Goal: Task Accomplishment & Management: Use online tool/utility

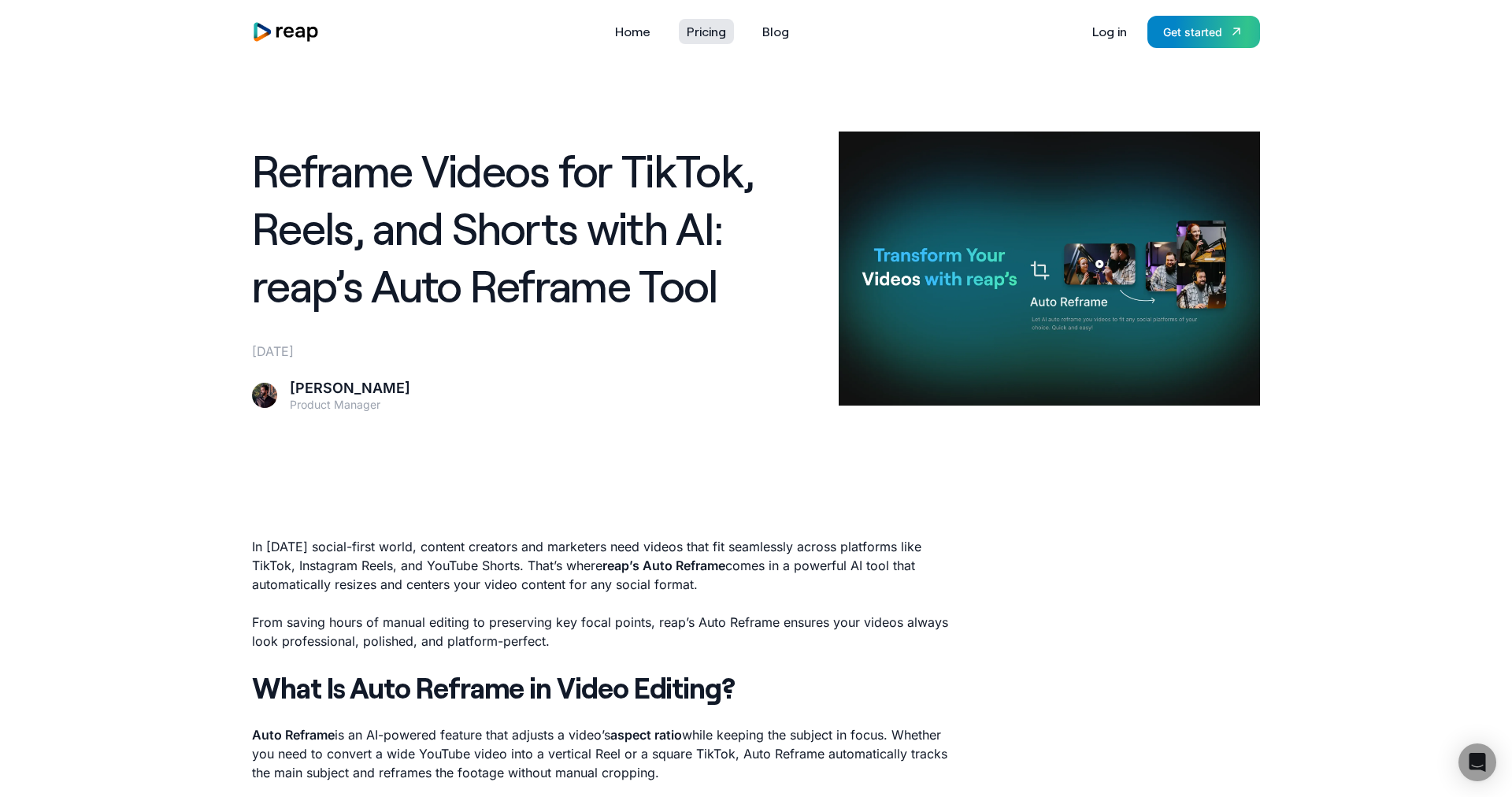
click at [726, 31] on link "Pricing" at bounding box center [706, 32] width 55 height 25
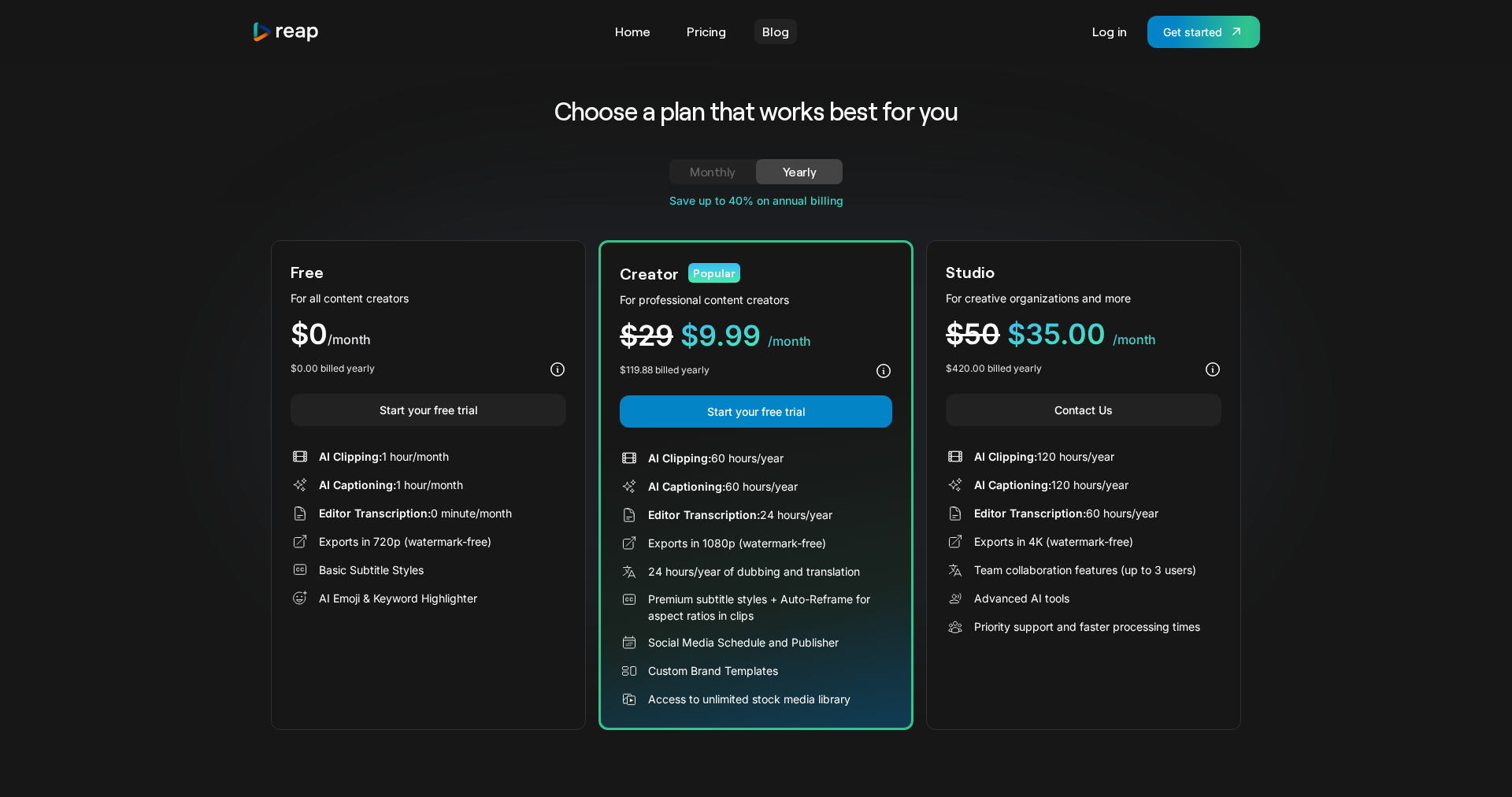
click at [778, 33] on link "Blog" at bounding box center [775, 32] width 43 height 25
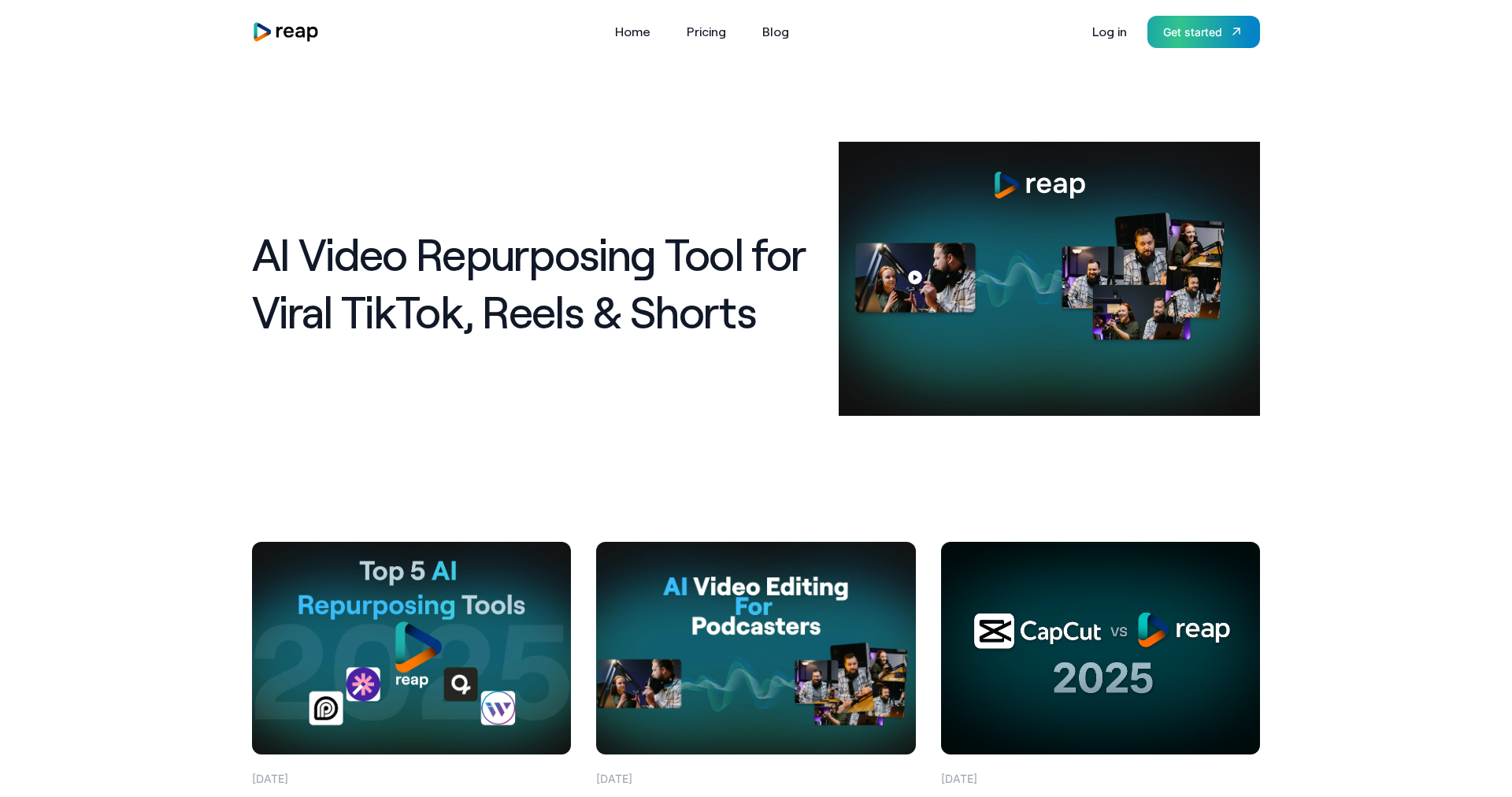
click at [1189, 38] on div "Get started" at bounding box center [1193, 32] width 59 height 16
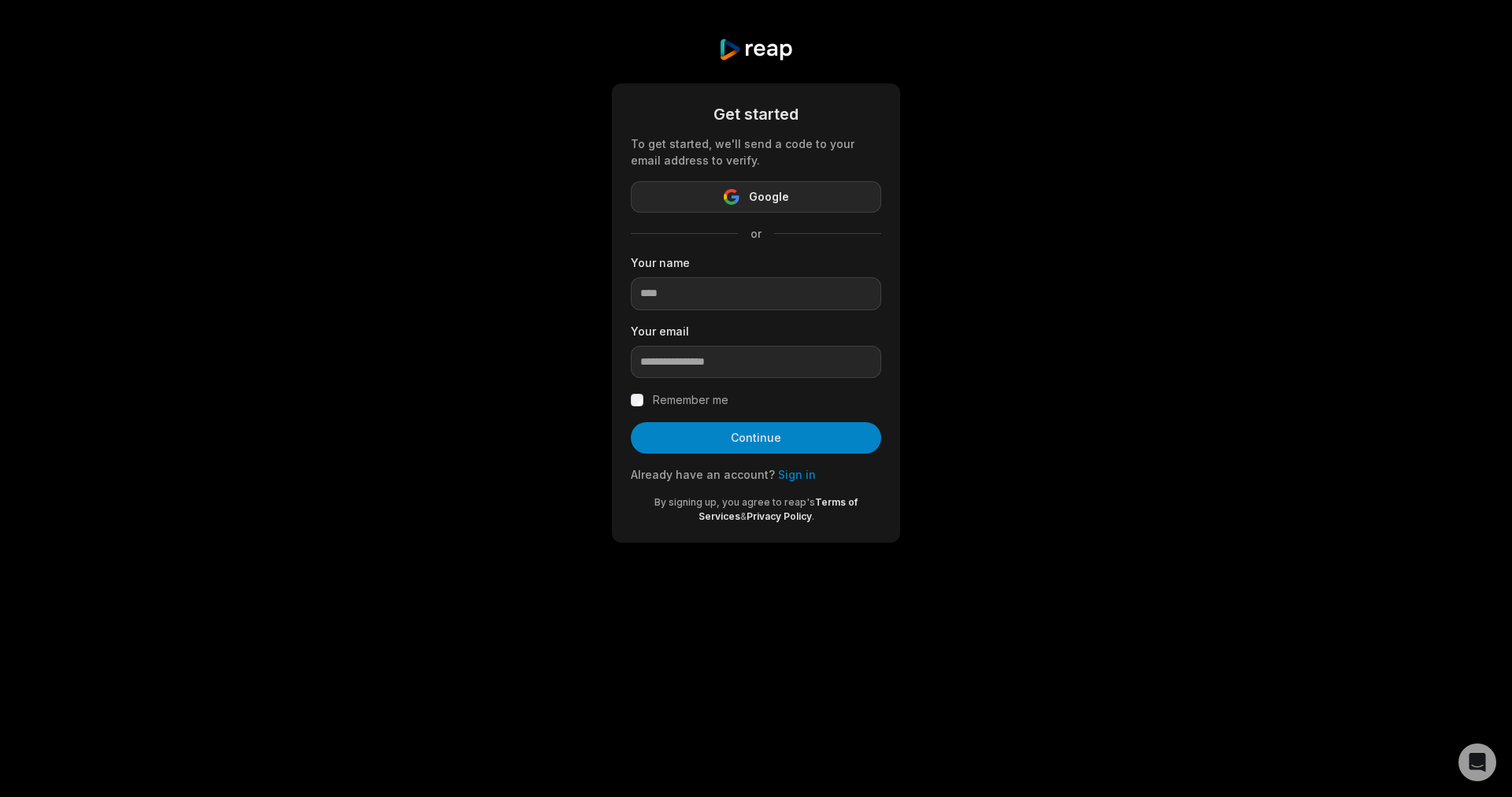
click at [832, 185] on button "Google" at bounding box center [756, 196] width 251 height 32
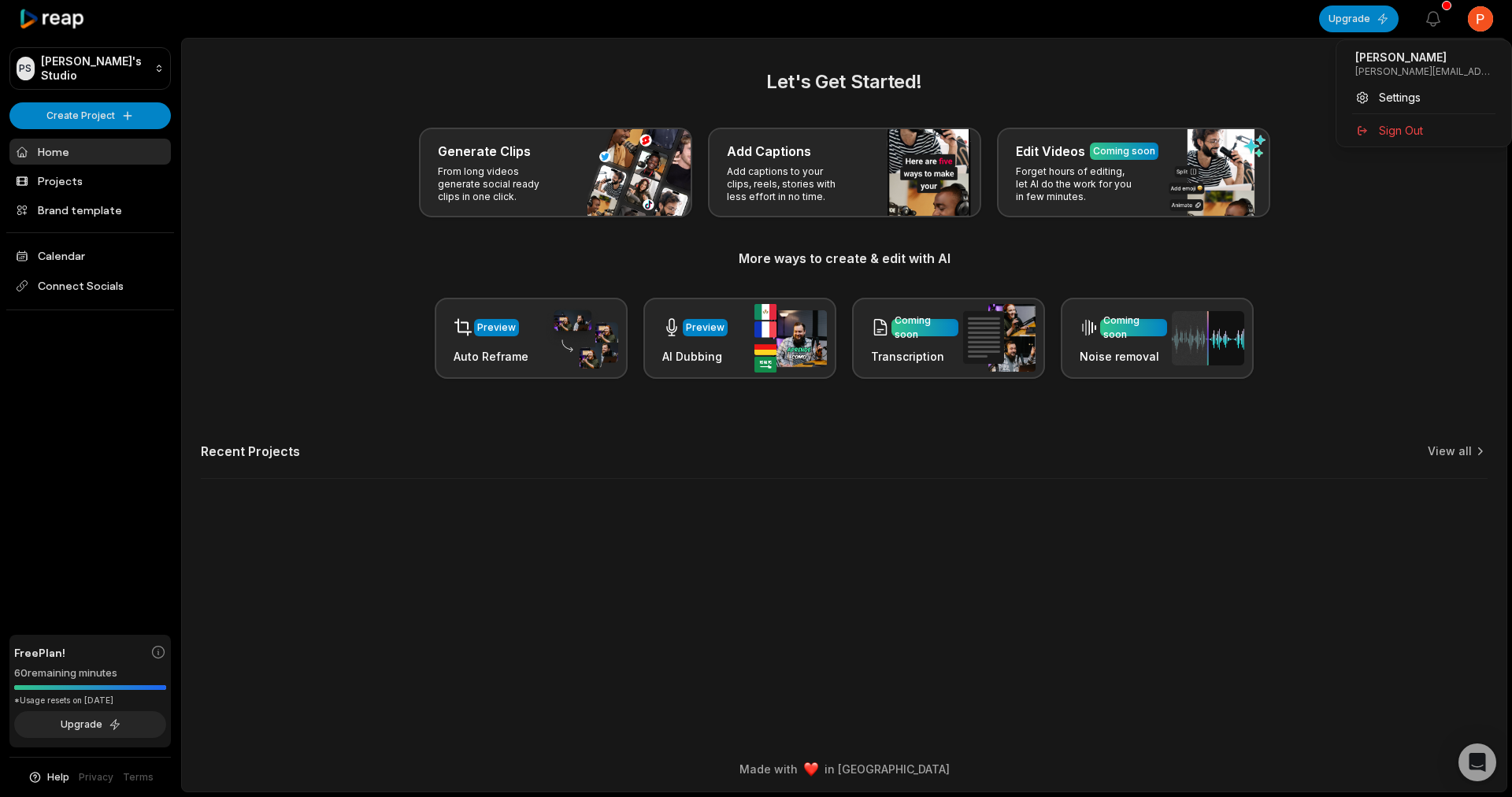
click at [1482, 23] on html "[PERSON_NAME] Studio Create Project Home Projects Brand template Calendar Conne…" at bounding box center [756, 398] width 1512 height 797
click at [1422, 104] on div "Settings" at bounding box center [1423, 97] width 162 height 26
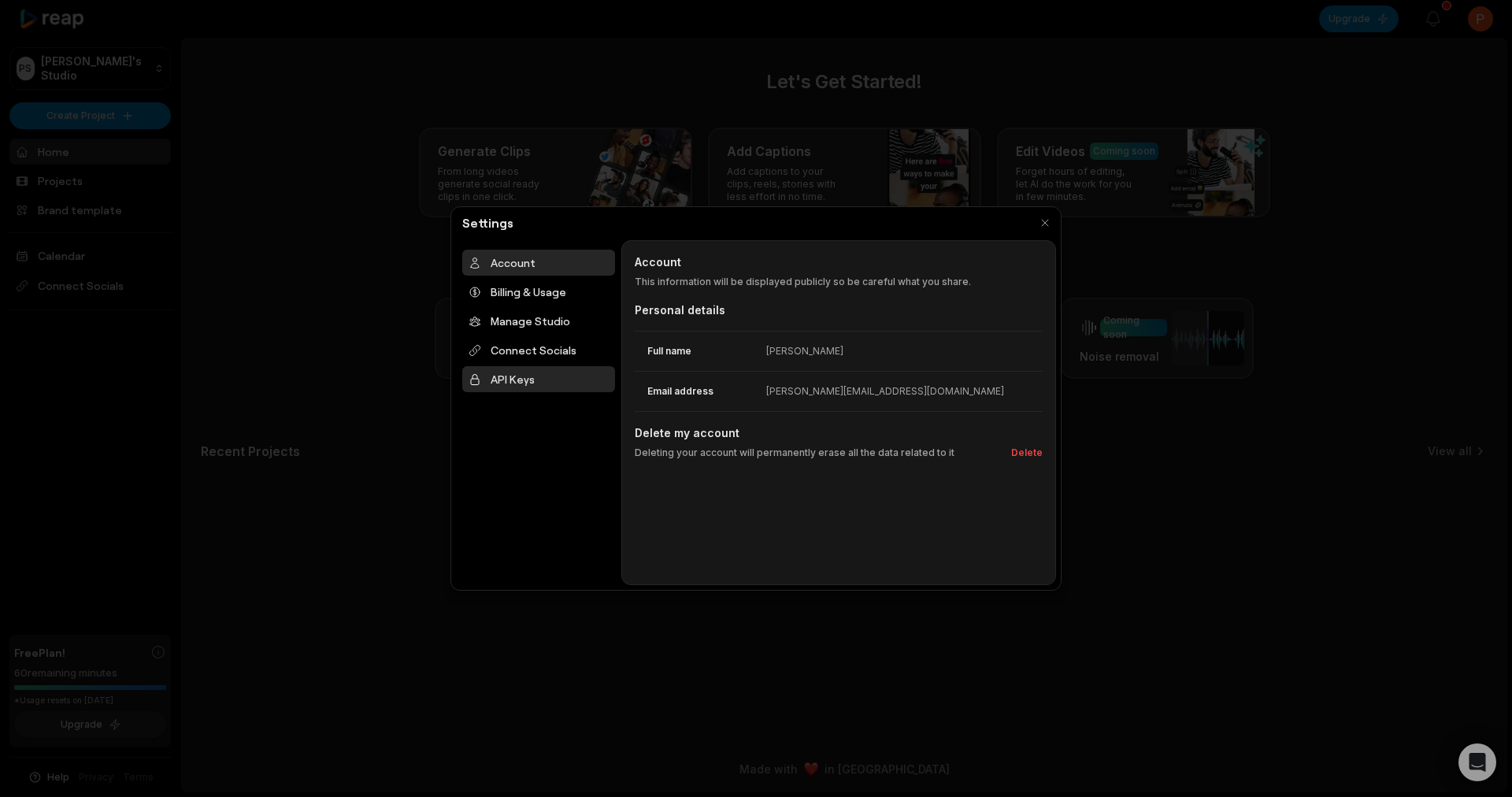
click at [556, 374] on div "API Keys" at bounding box center [538, 379] width 153 height 26
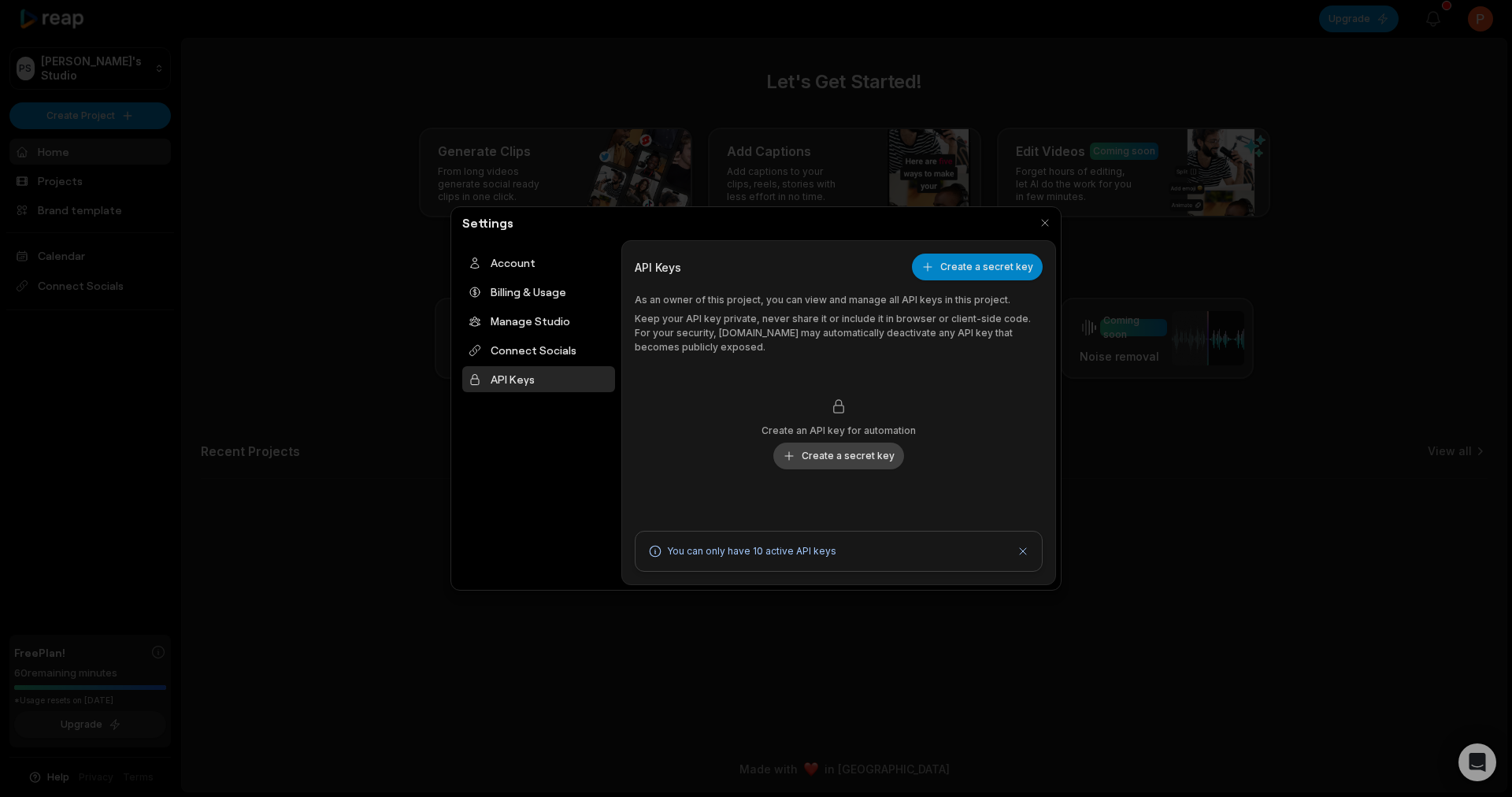
click at [830, 460] on button "Create a secret key" at bounding box center [839, 456] width 130 height 27
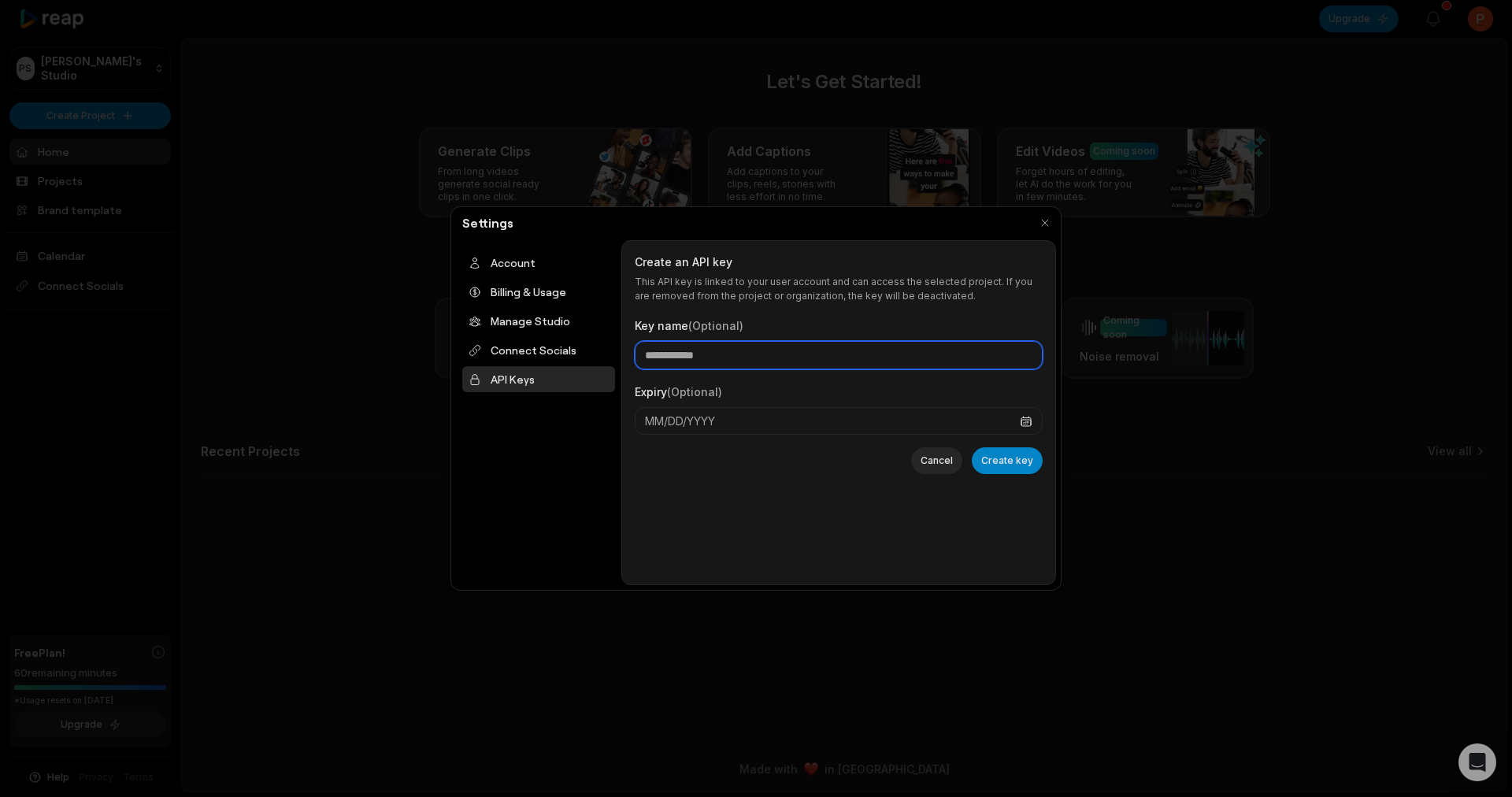
click at [751, 341] on input "Key name (Optional)" at bounding box center [839, 355] width 408 height 28
type input "***"
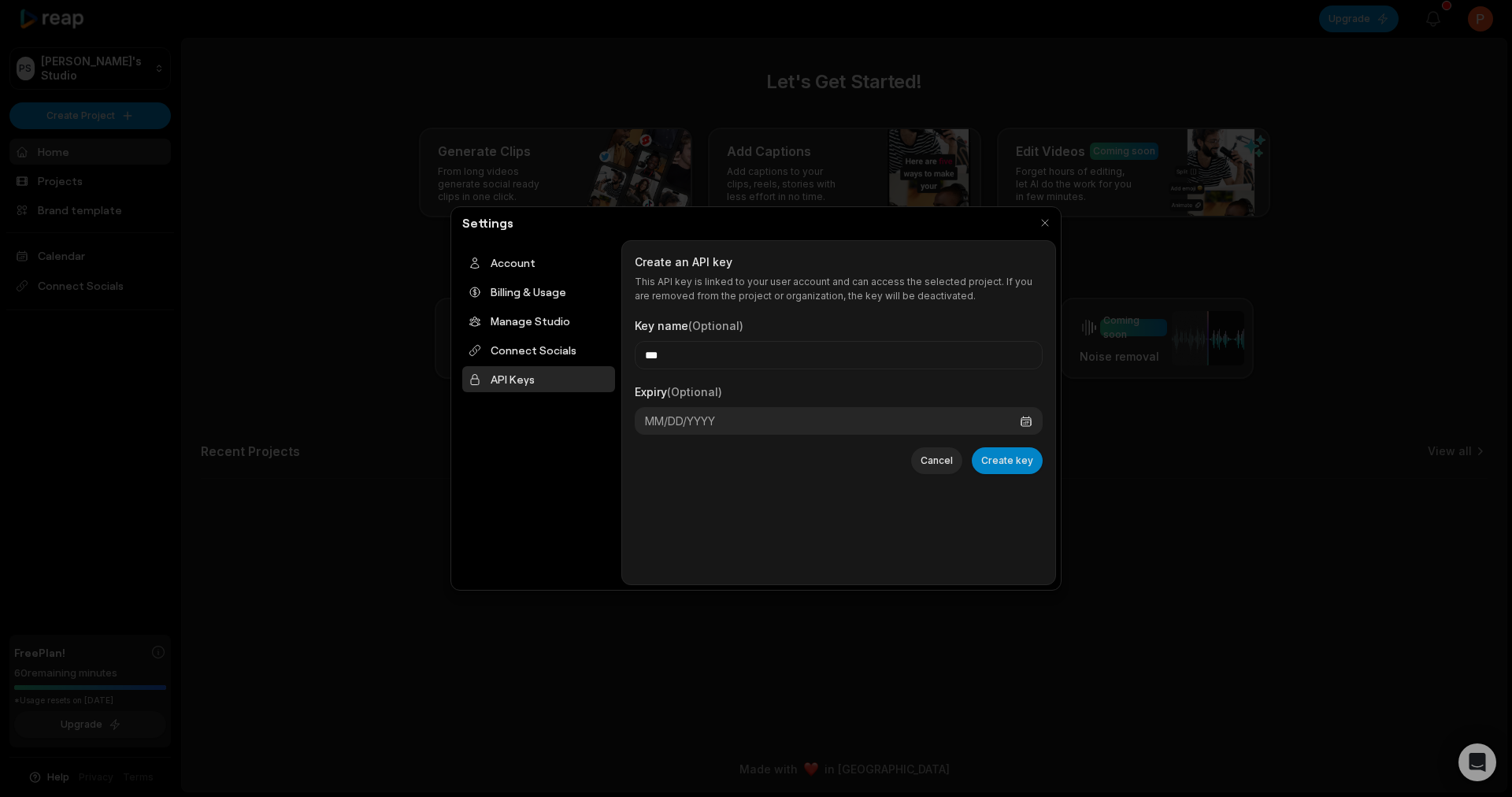
click at [746, 428] on button "MM/DD/YYYY" at bounding box center [839, 421] width 408 height 27
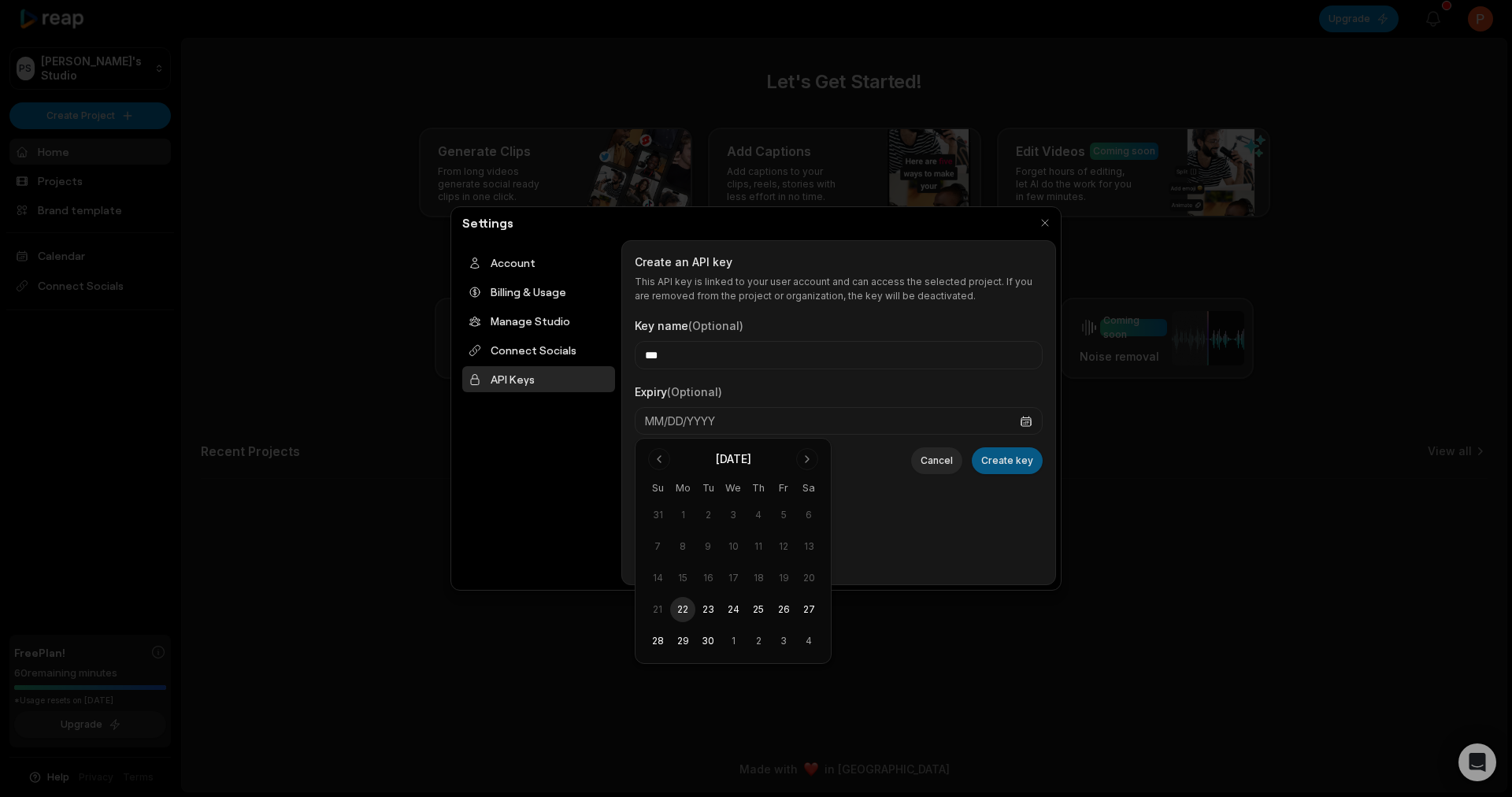
click at [999, 463] on button "Create key" at bounding box center [1007, 460] width 71 height 27
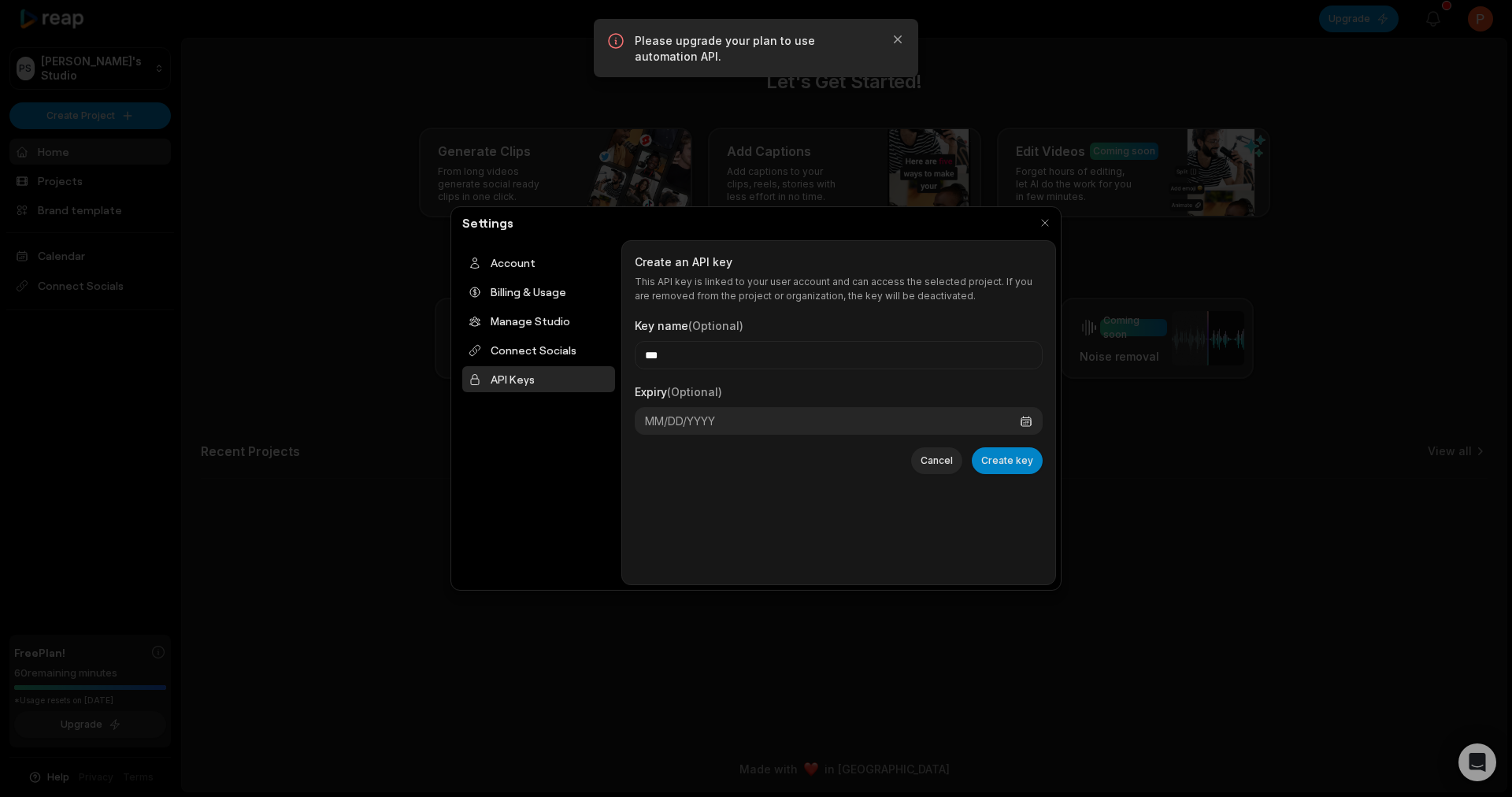
click at [734, 422] on button "MM/DD/YYYY" at bounding box center [839, 421] width 408 height 27
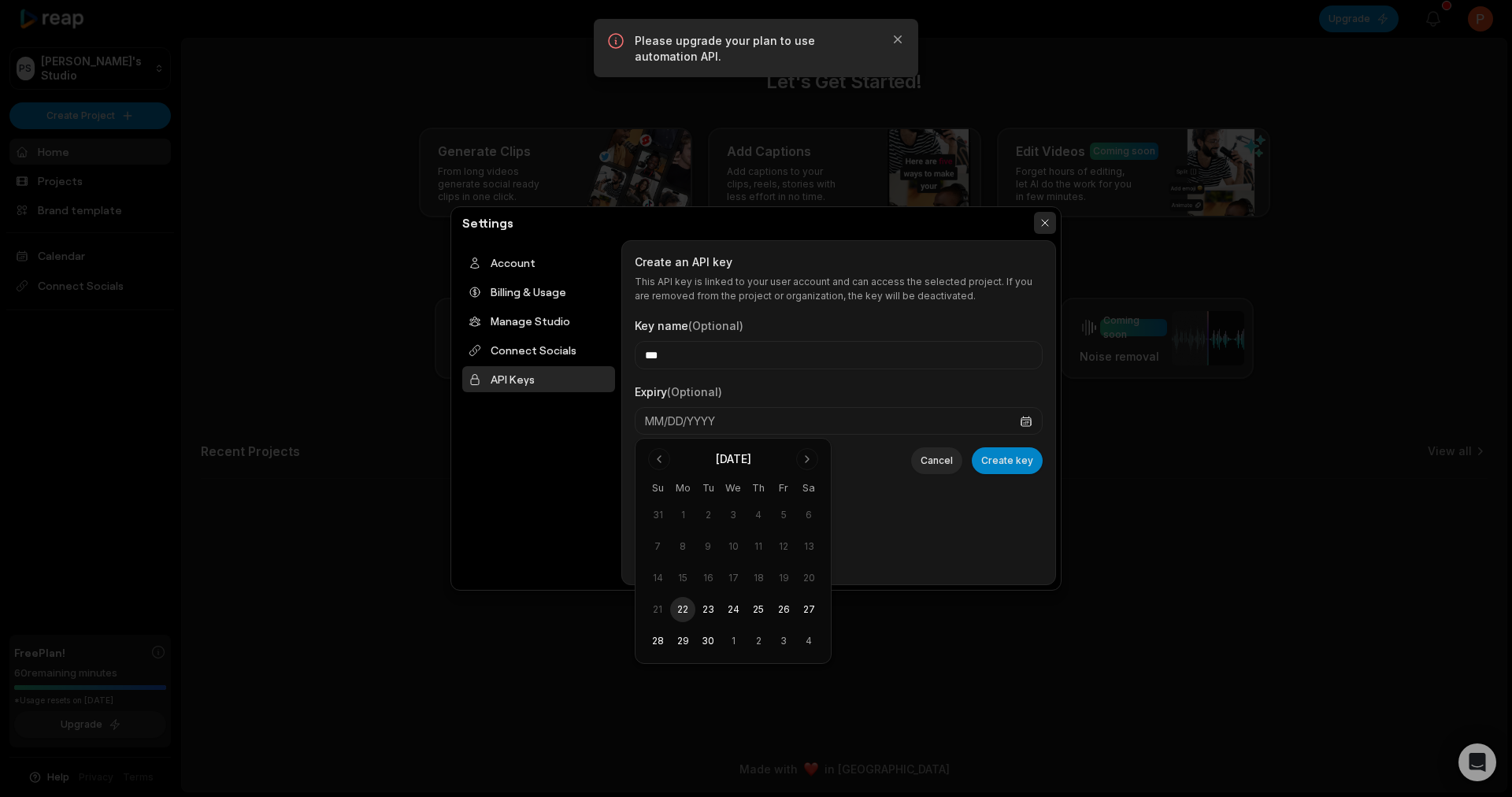
click at [1051, 228] on button "button" at bounding box center [1045, 223] width 22 height 22
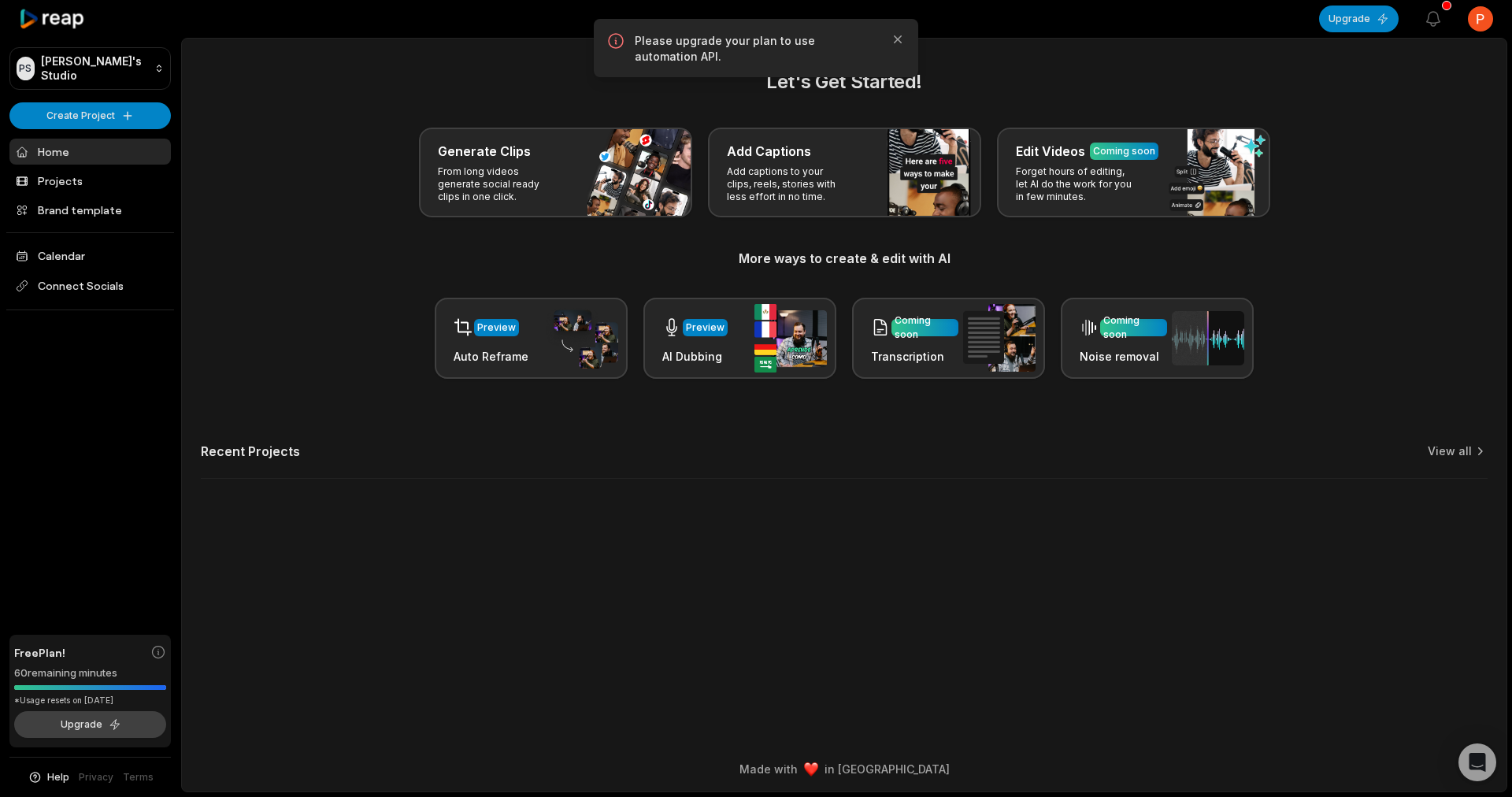
click at [93, 724] on button "Upgrade" at bounding box center [90, 725] width 152 height 27
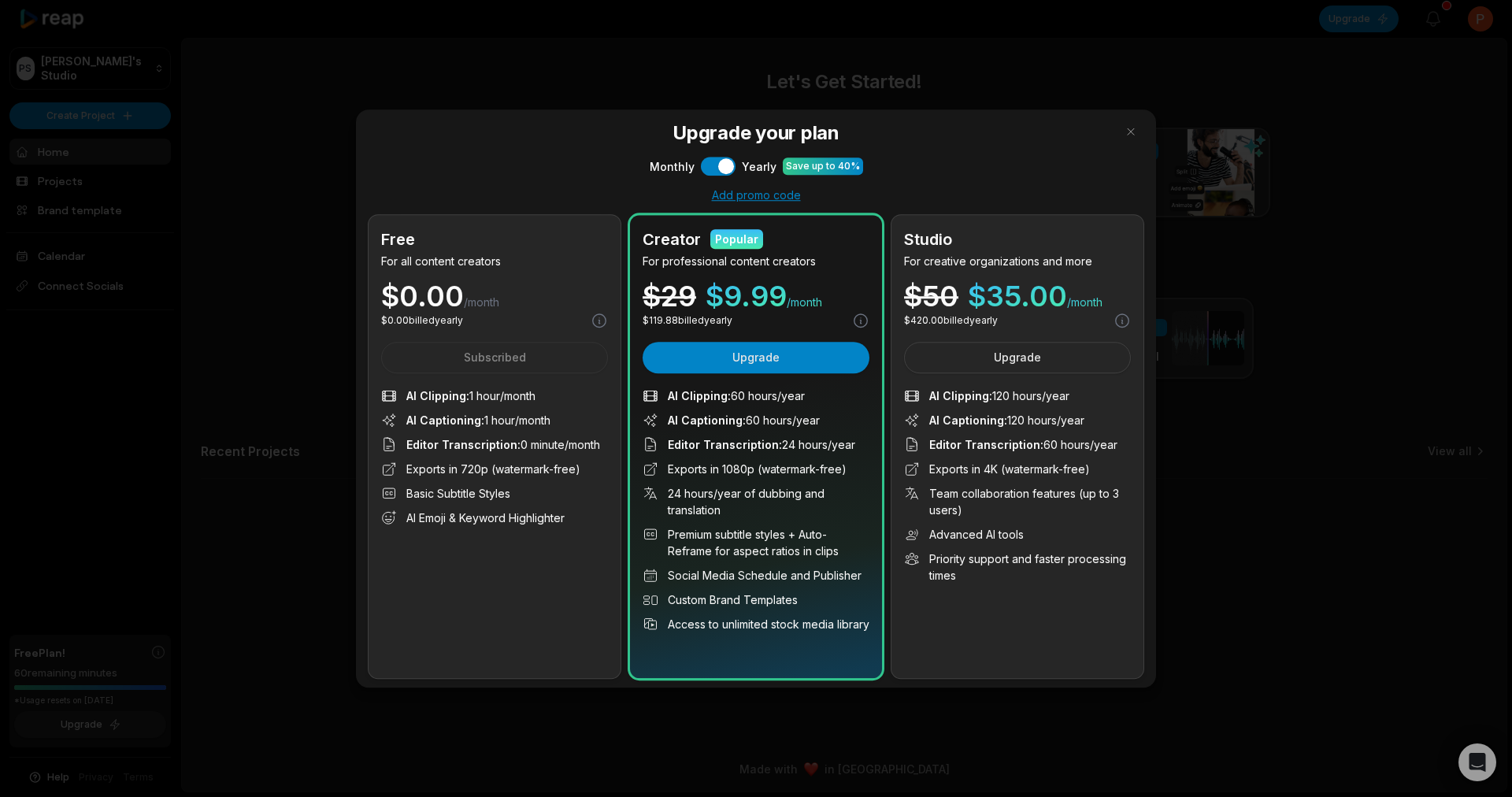
click at [1487, 774] on div at bounding box center [756, 398] width 1512 height 797
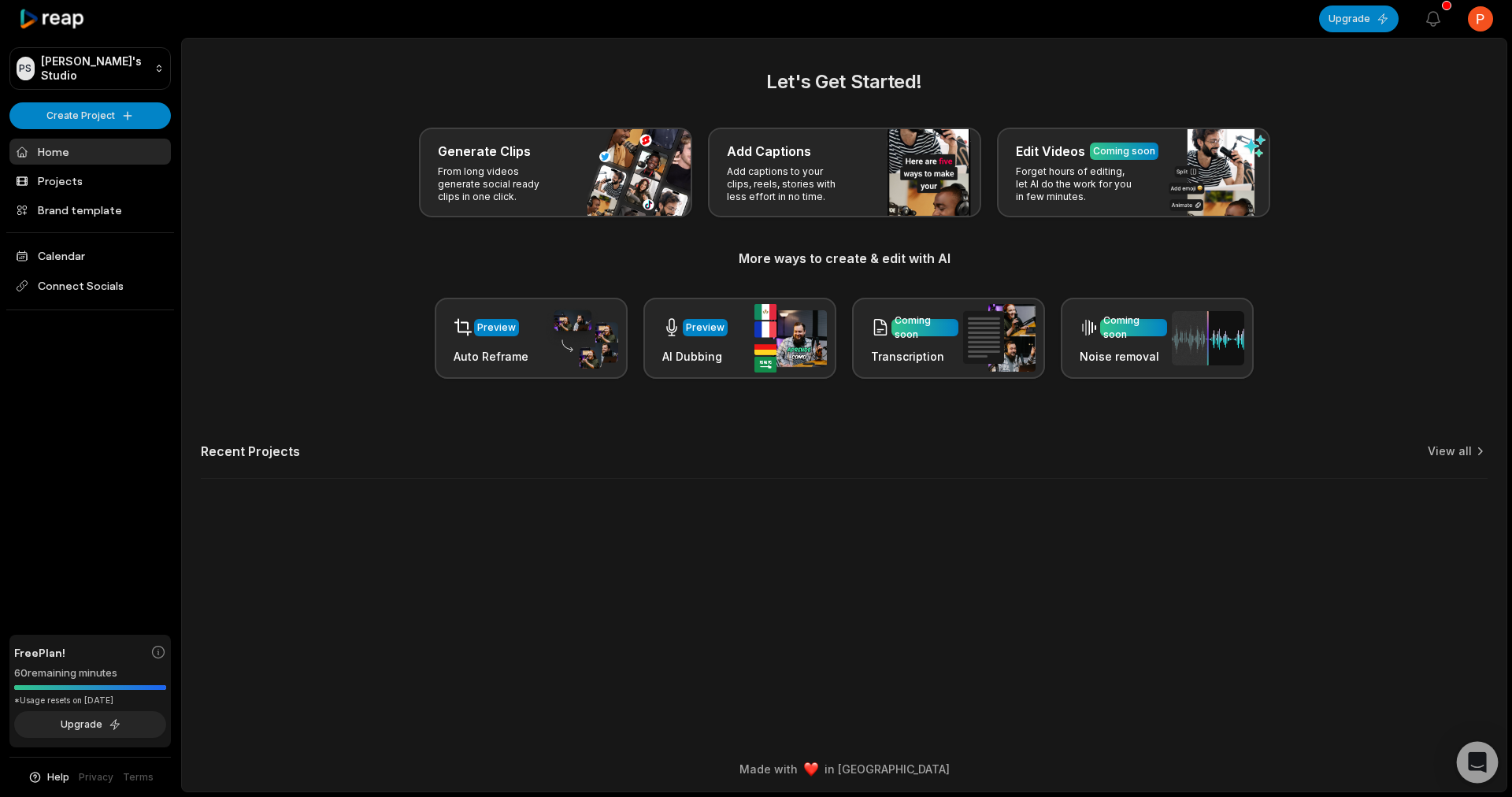
click at [1487, 774] on div "Open Intercom Messenger" at bounding box center [1478, 763] width 42 height 42
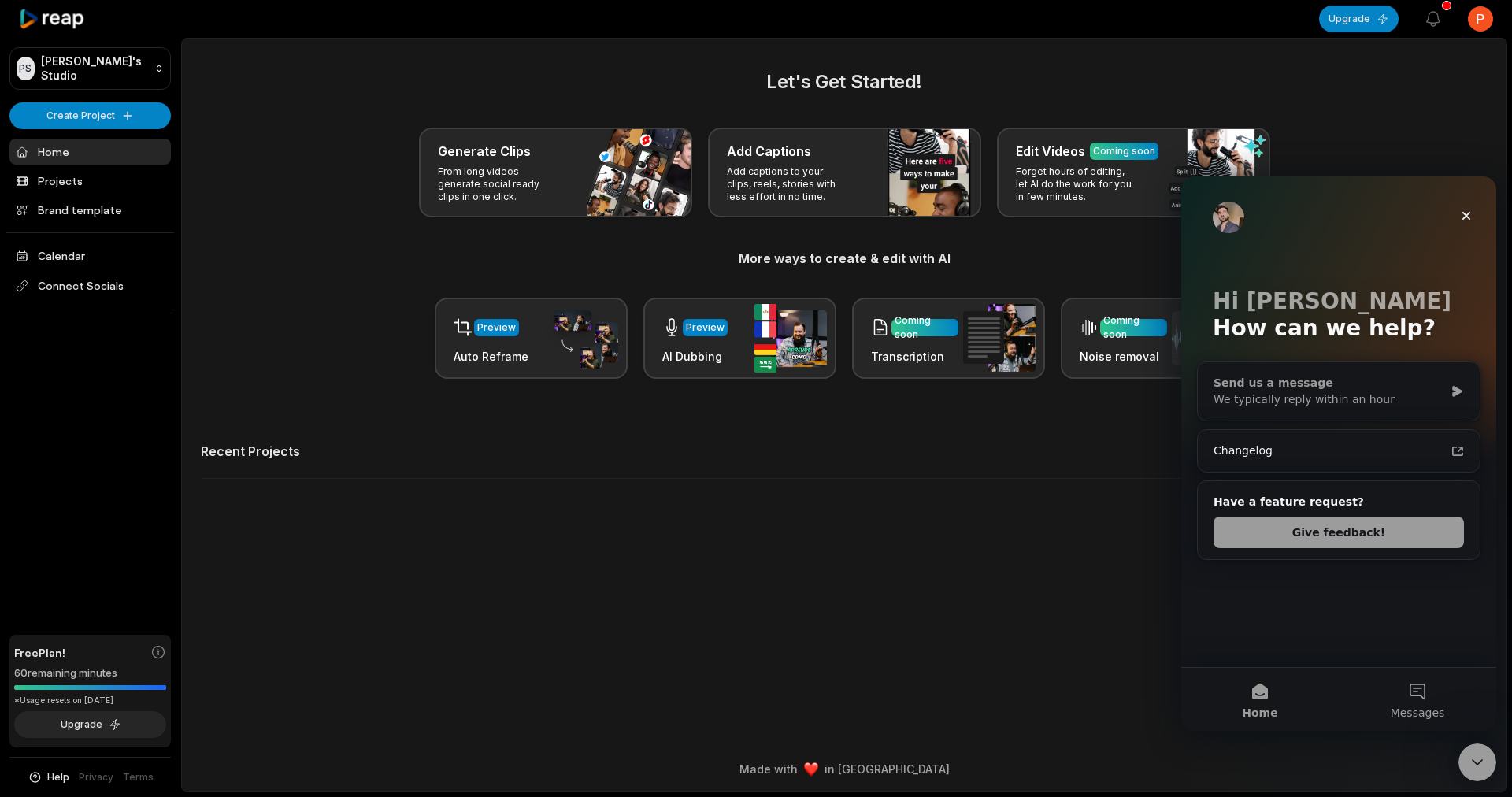
click at [1346, 386] on div "Send us a message" at bounding box center [1328, 383] width 231 height 16
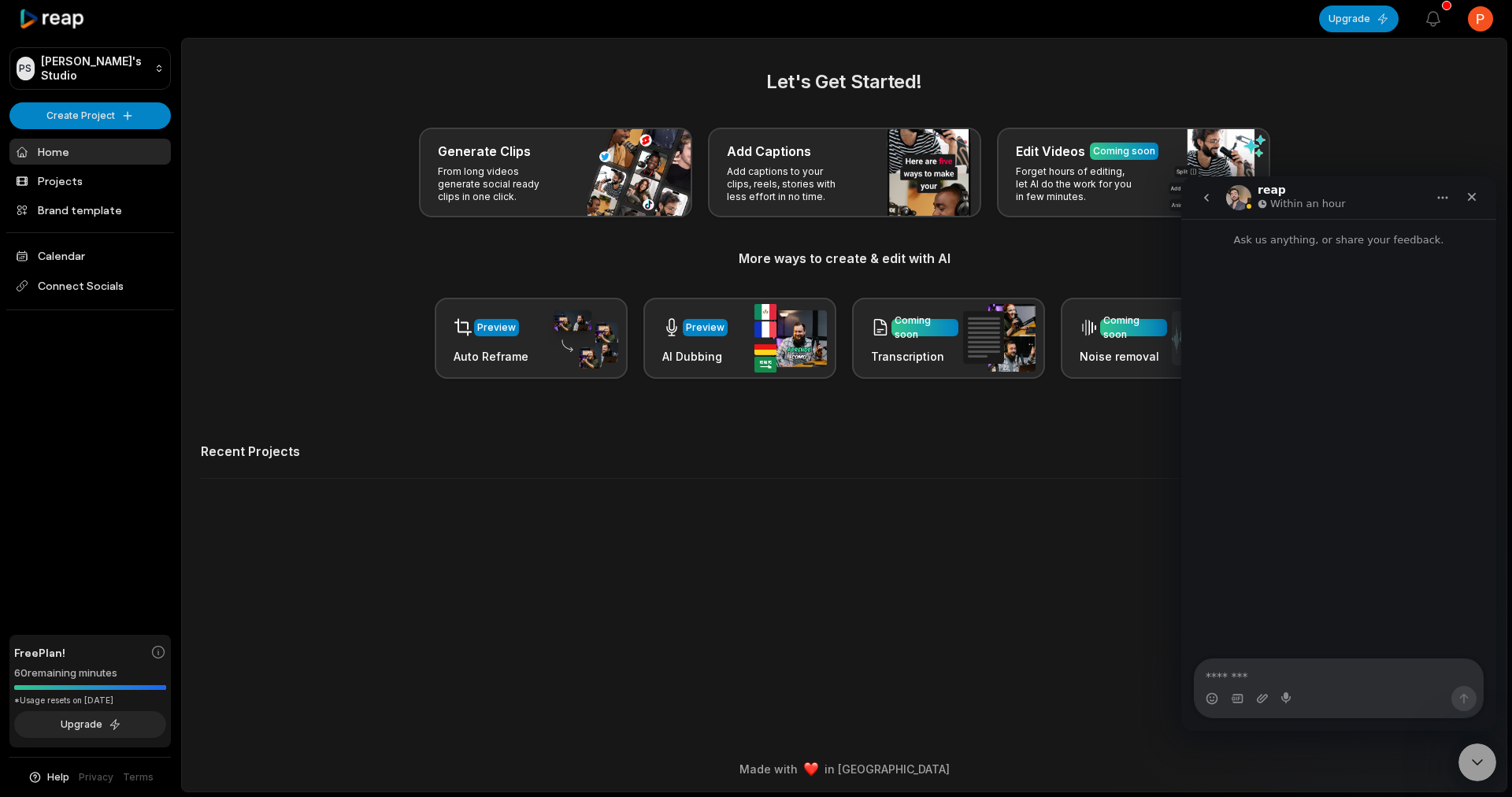
click at [1311, 690] on div "Intercom messenger" at bounding box center [1338, 698] width 289 height 25
click at [1298, 678] on textarea "Message…" at bounding box center [1338, 673] width 289 height 27
type textarea "**********"
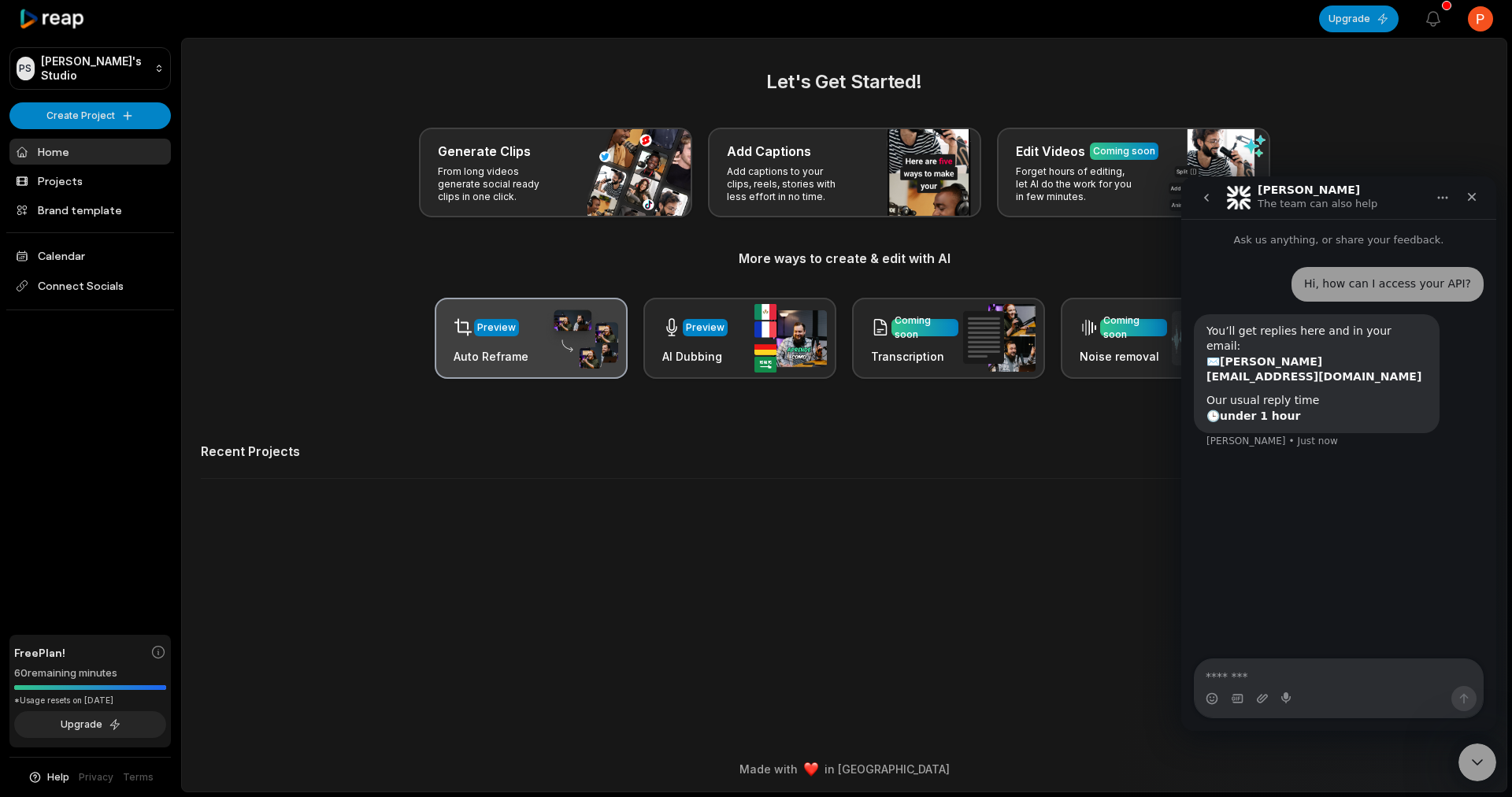
click at [561, 312] on img at bounding box center [582, 338] width 72 height 62
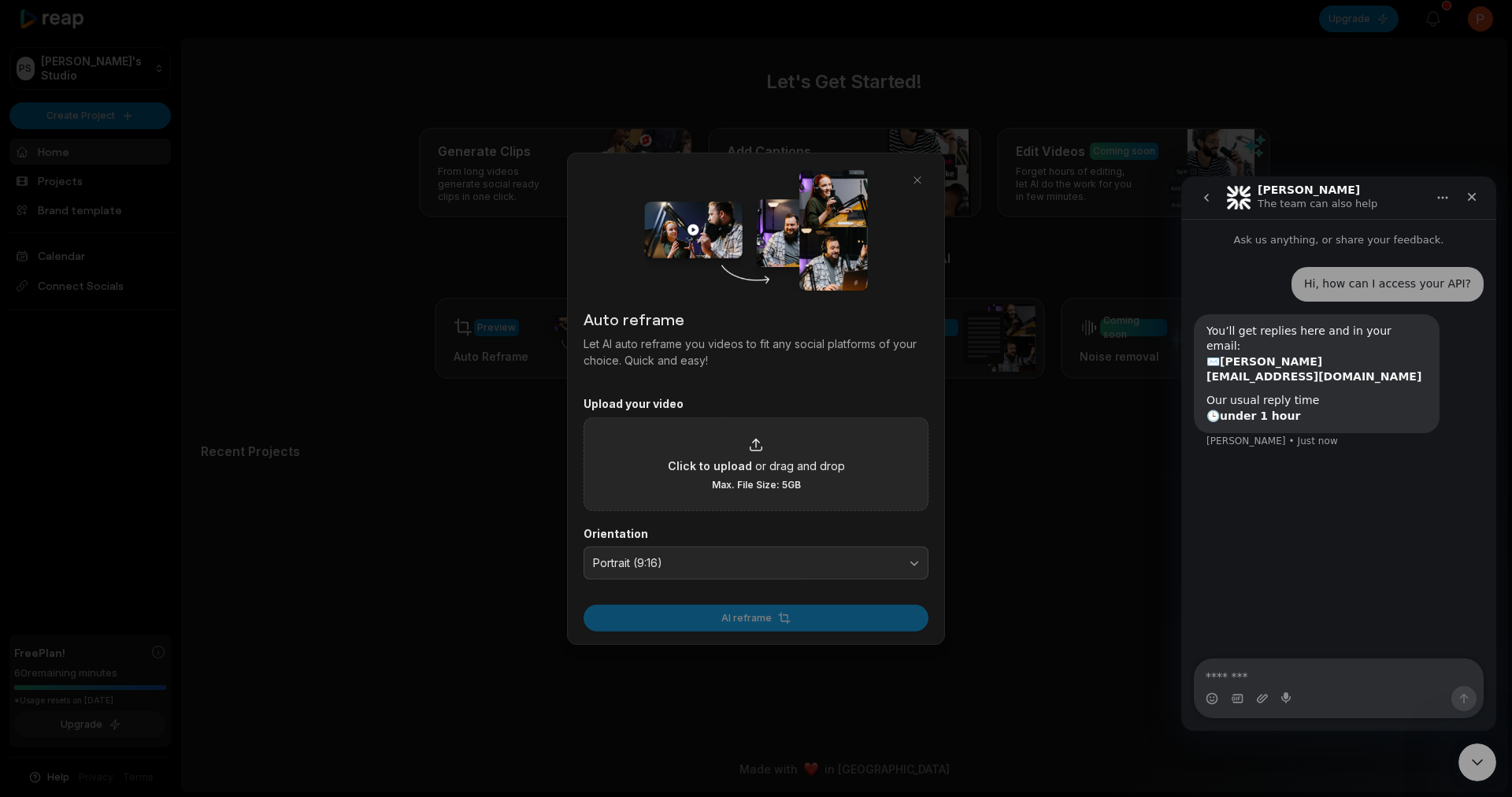
click at [690, 441] on div "Click to upload or drag and drop Max. File Size: 5GB" at bounding box center [756, 463] width 177 height 54
click at [0, 0] on input "Click to upload or drag and drop Max. File Size: 5GB" at bounding box center [0, 0] width 0 height 0
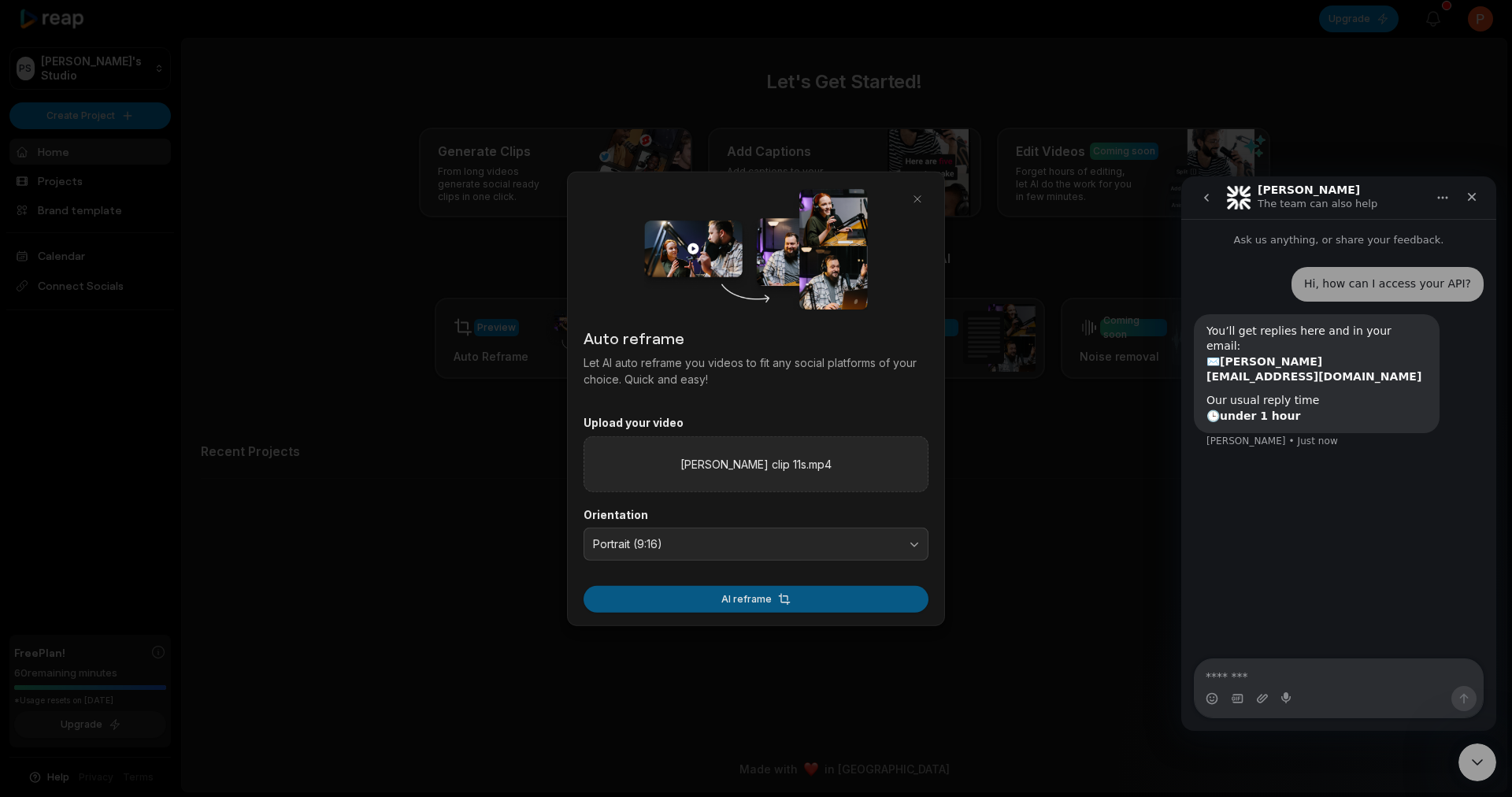
click at [746, 597] on button "AI reframe" at bounding box center [756, 599] width 345 height 27
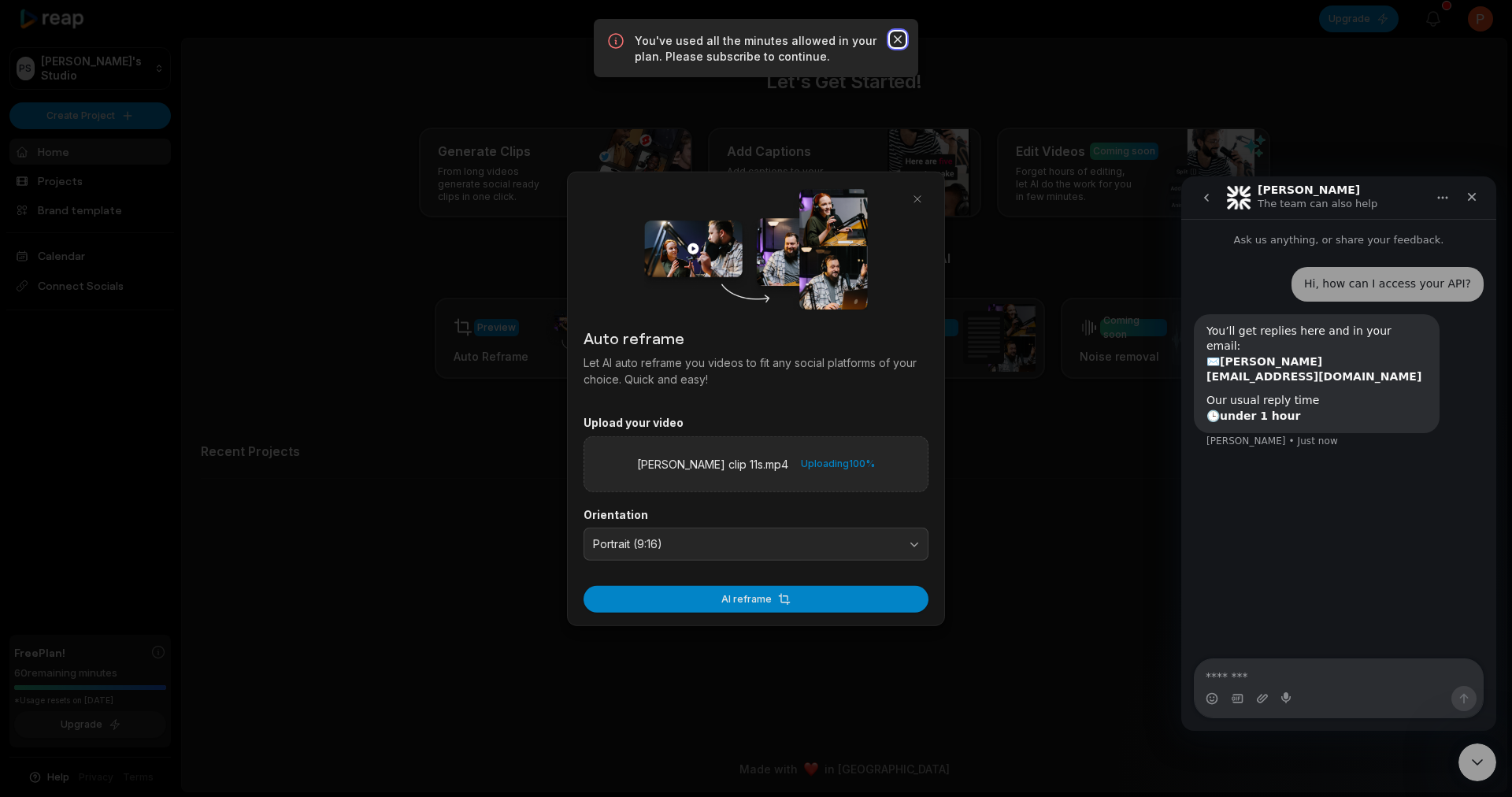
click at [901, 38] on icon "button" at bounding box center [898, 39] width 15 height 15
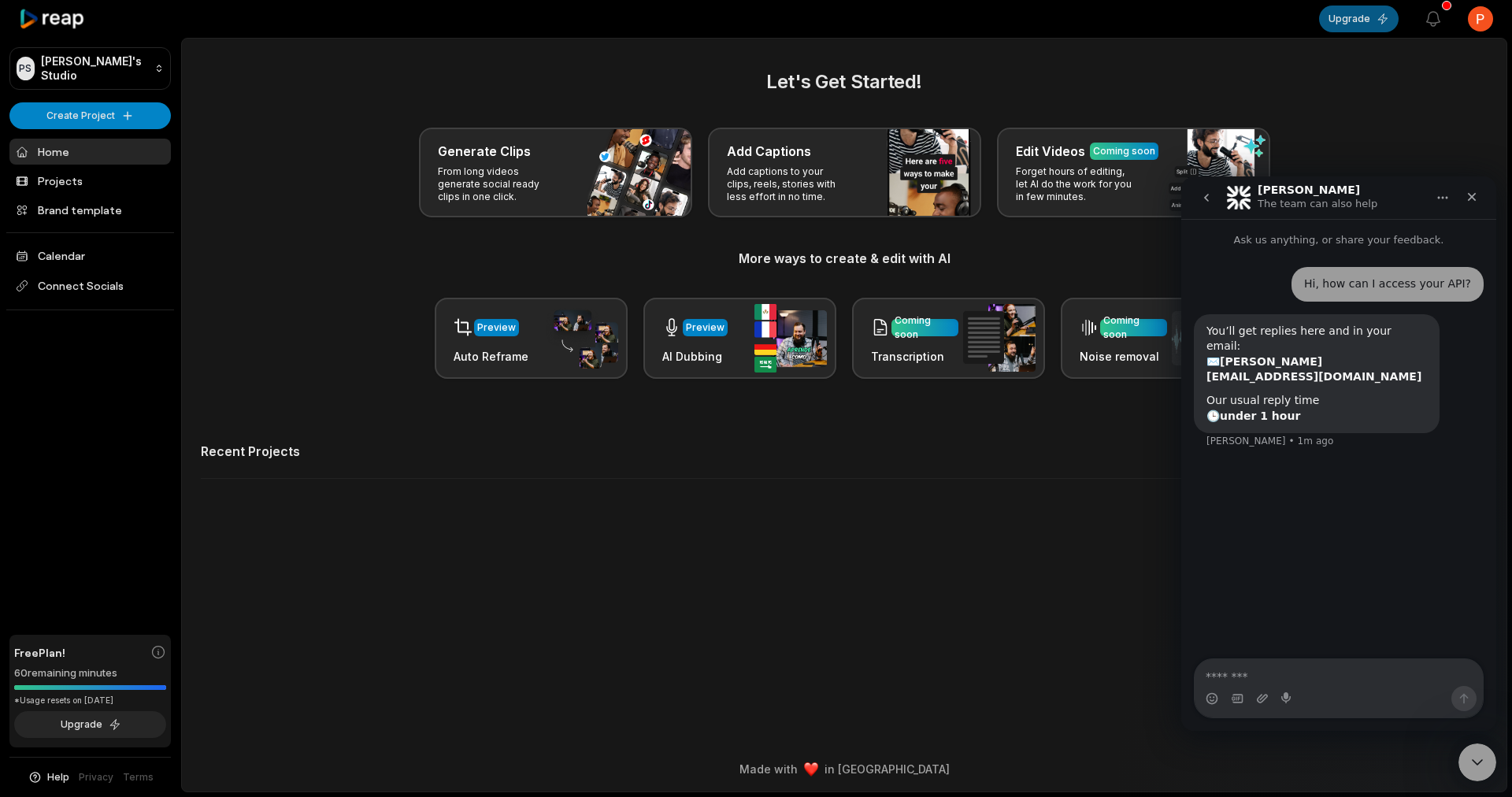
click at [1363, 27] on button "Upgrade" at bounding box center [1359, 19] width 80 height 27
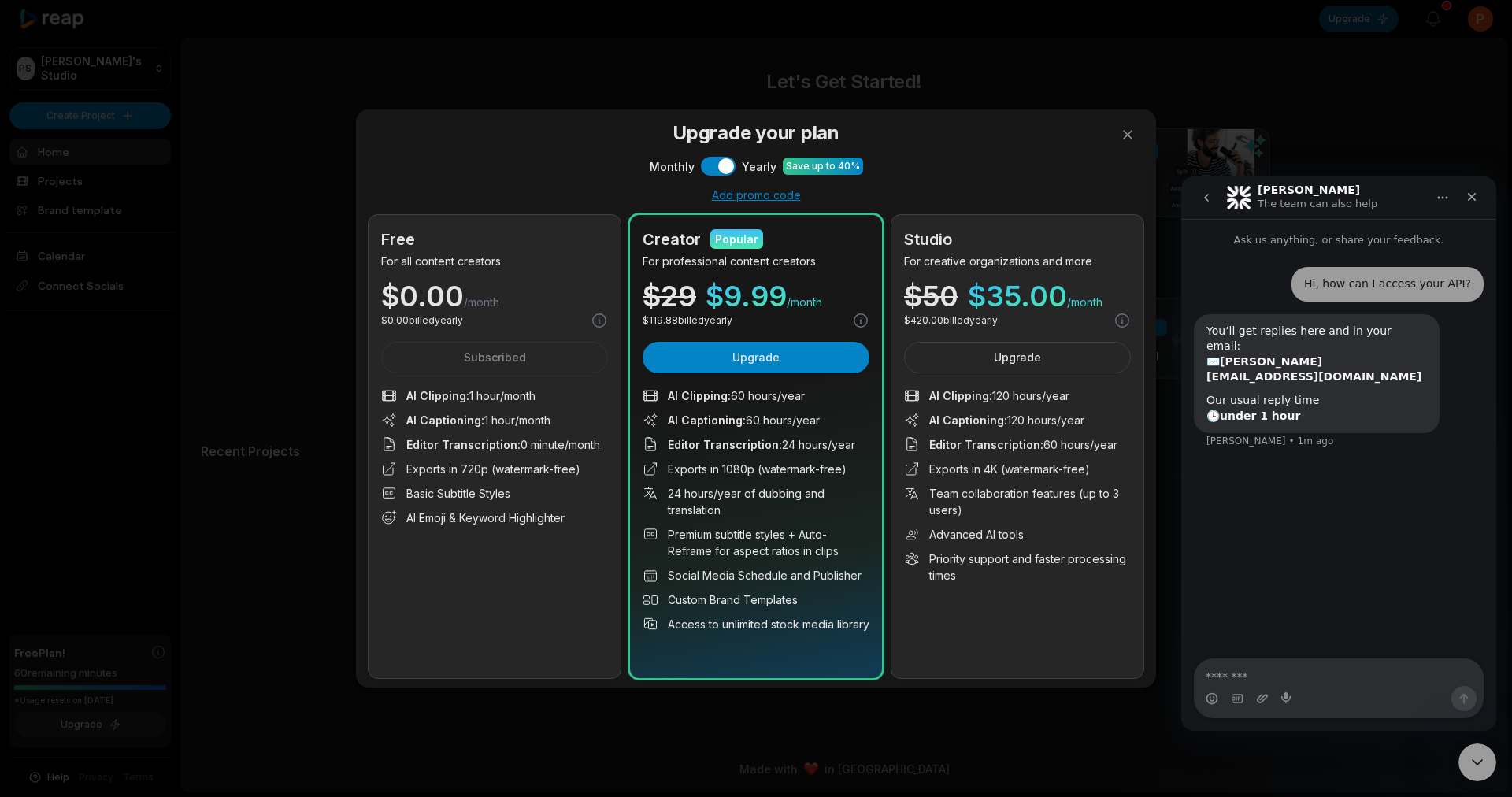
click at [1363, 27] on div "Upgrade your plan Monthly Use setting Yearly Save up to 40% Add promo code Free…" at bounding box center [756, 398] width 1512 height 797
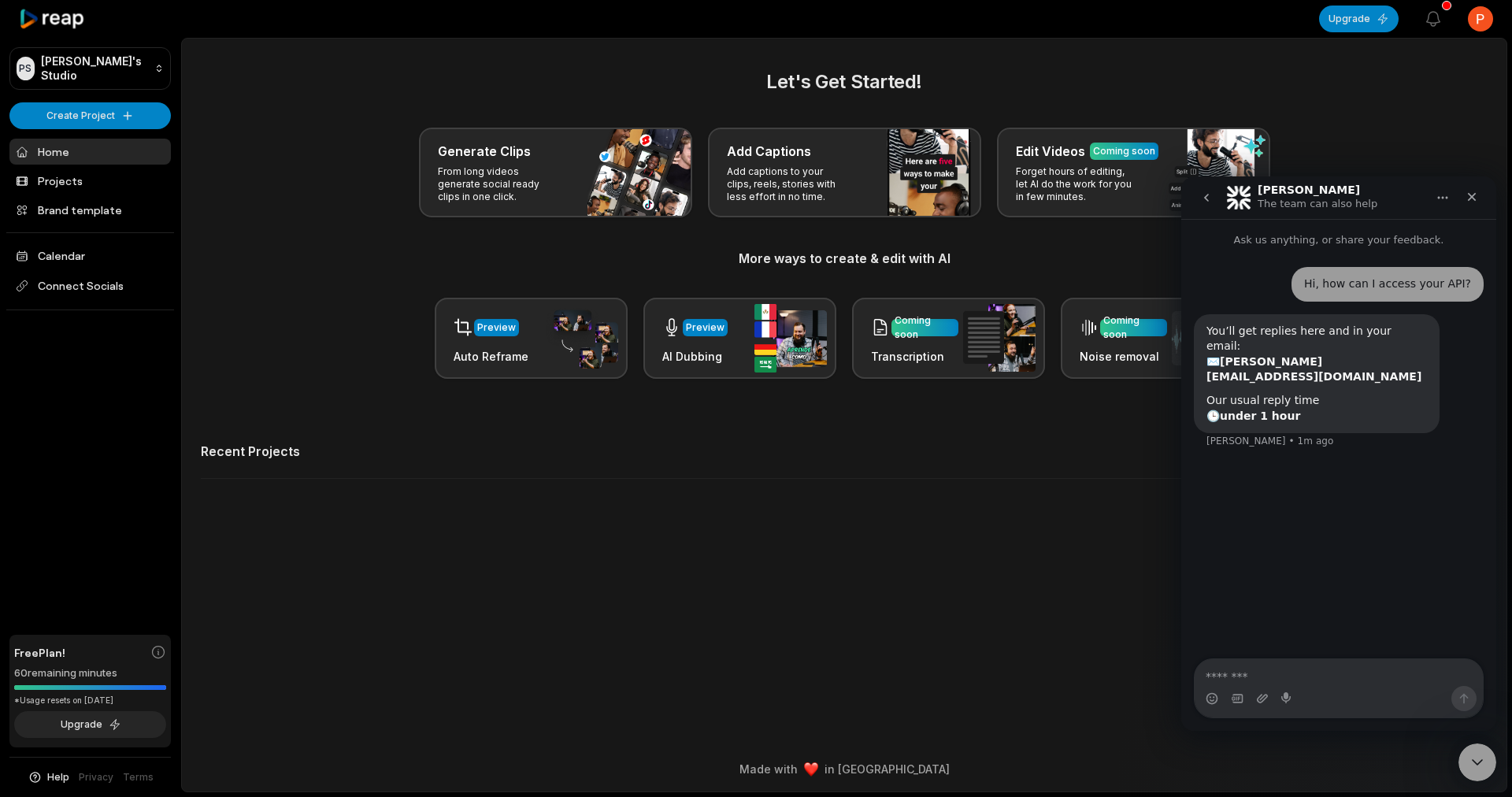
click at [88, 652] on div "Free Plan!" at bounding box center [90, 652] width 152 height 16
click at [1487, 22] on html "[PERSON_NAME] Studio Create Project Home Projects Brand template Calendar Conne…" at bounding box center [756, 398] width 1512 height 797
click at [1485, 22] on html "[PERSON_NAME] Studio Create Project Home Projects Brand template Calendar Conne…" at bounding box center [756, 398] width 1512 height 797
click at [1351, 16] on button "Upgrade" at bounding box center [1359, 19] width 80 height 27
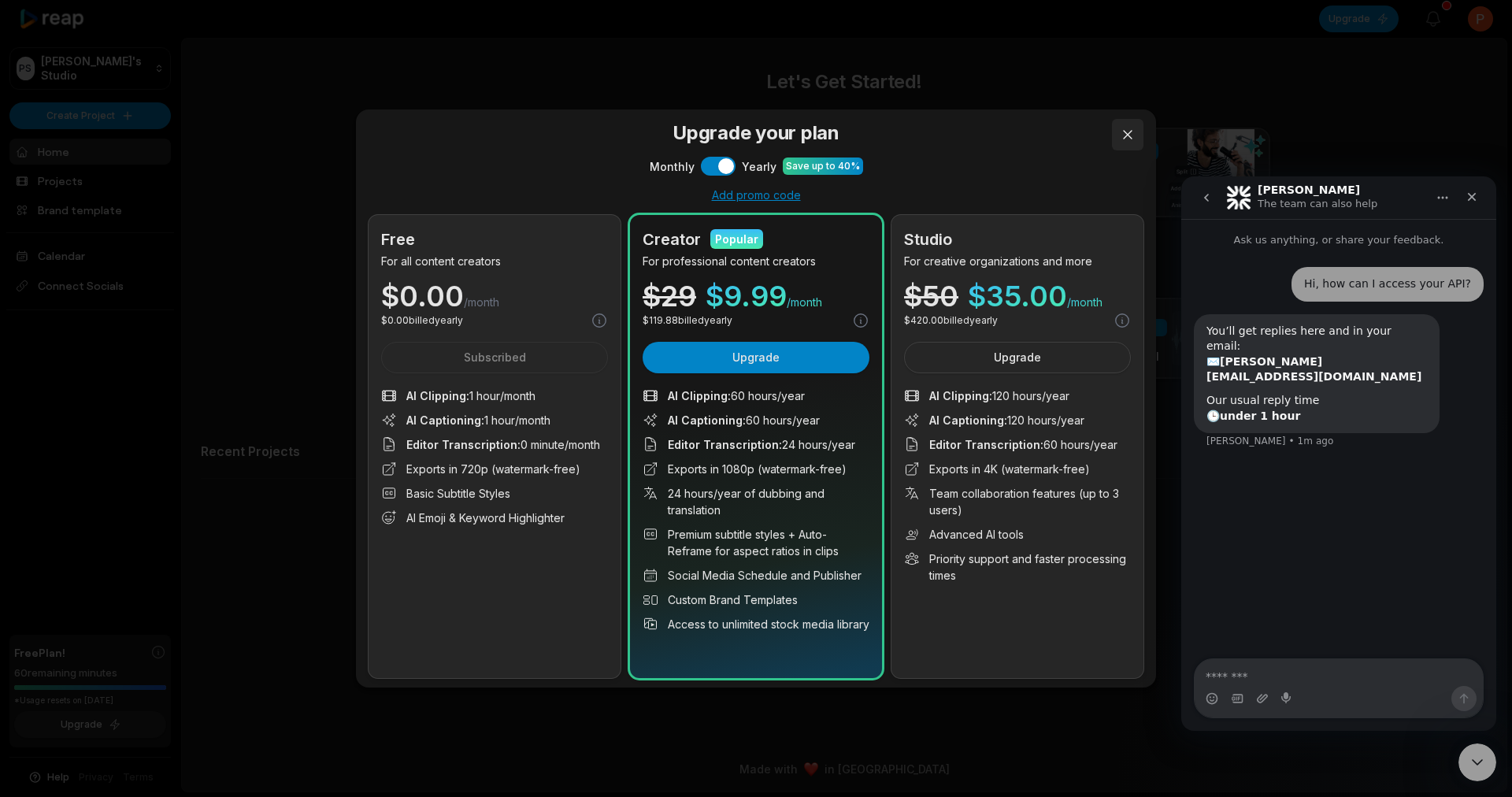
click at [1127, 133] on button at bounding box center [1127, 134] width 32 height 32
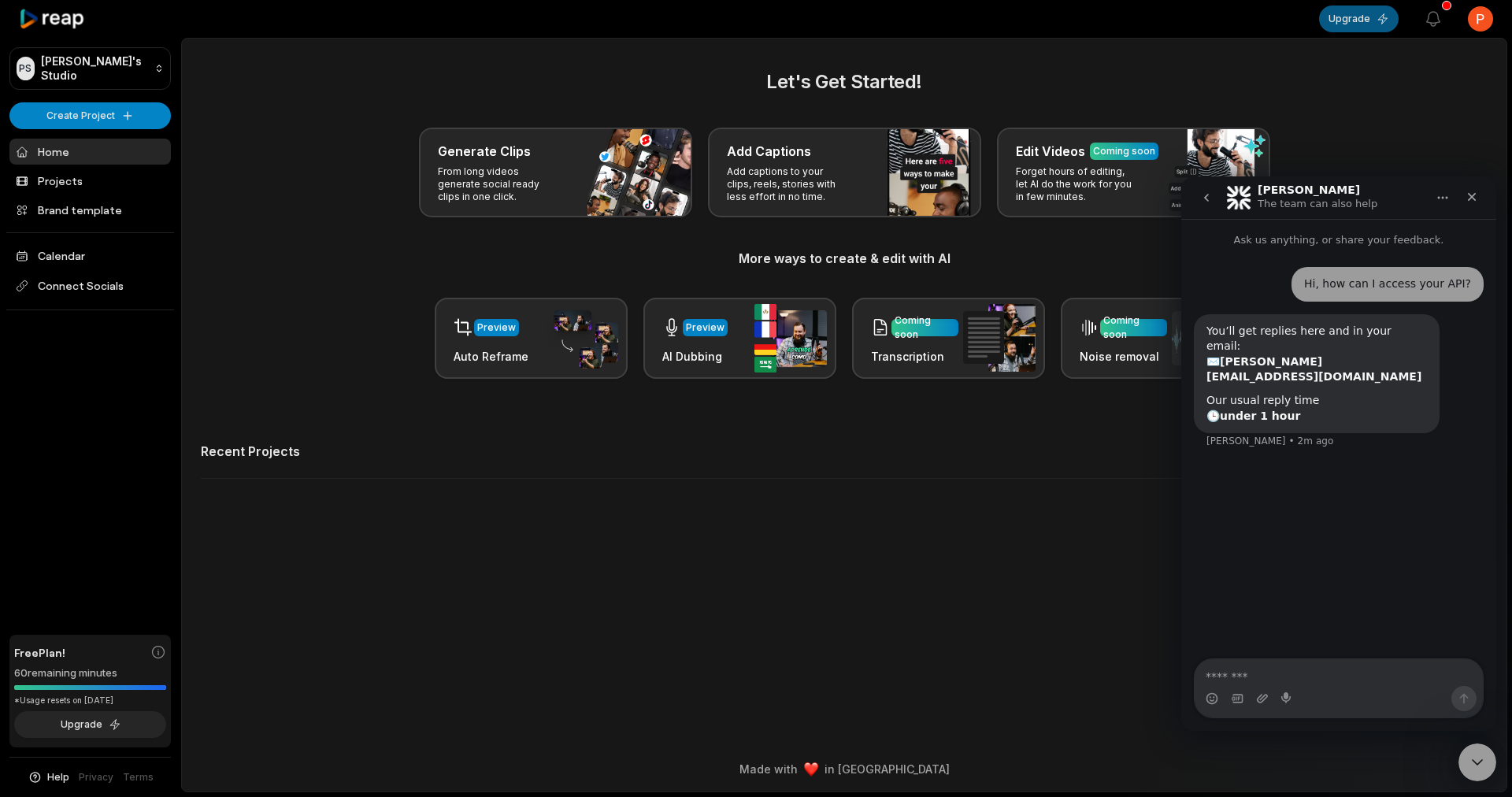
click at [1350, 18] on button "Upgrade" at bounding box center [1359, 19] width 80 height 27
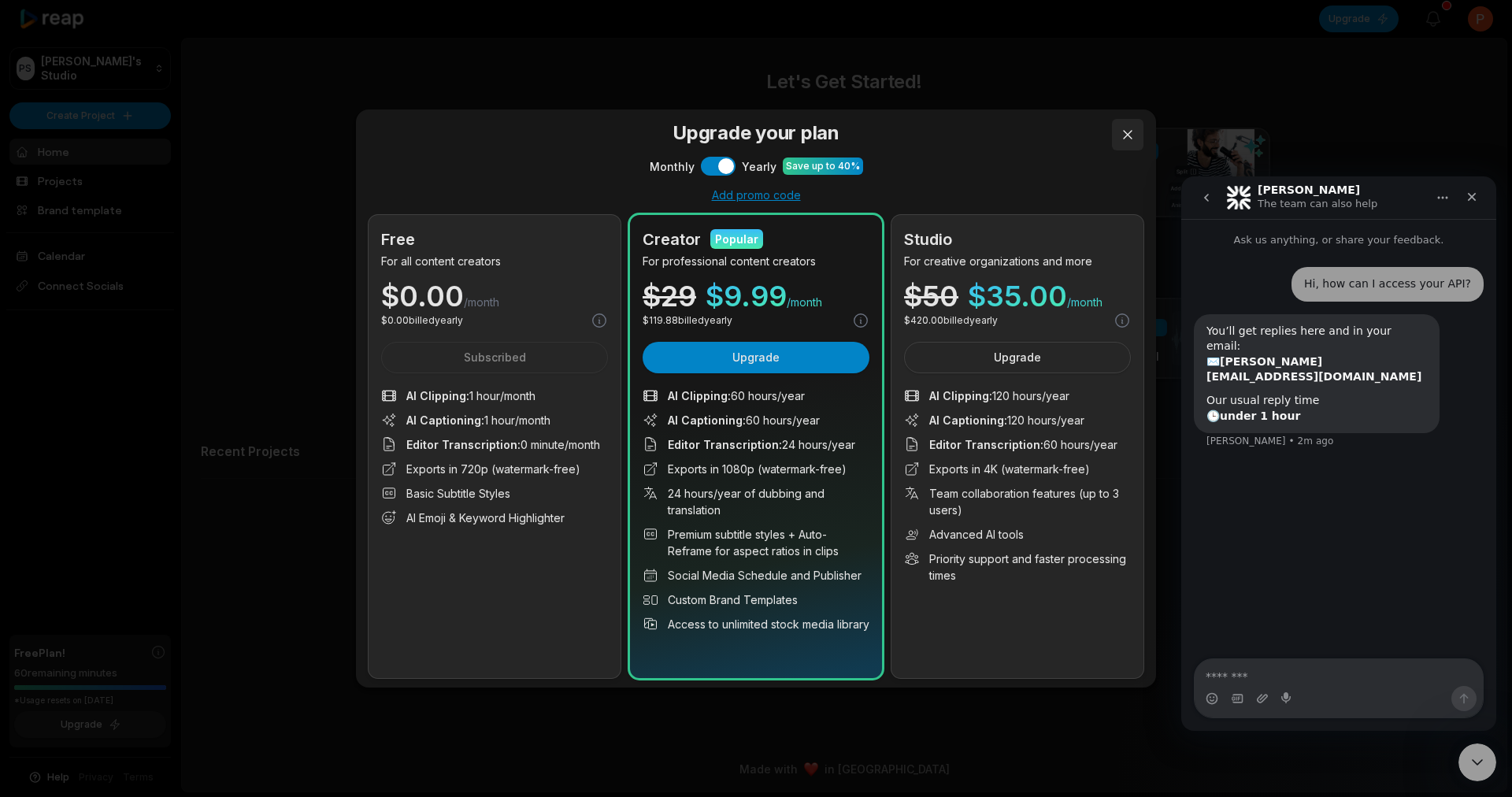
click at [1127, 128] on button at bounding box center [1127, 134] width 32 height 32
